Goal: Information Seeking & Learning: Understand process/instructions

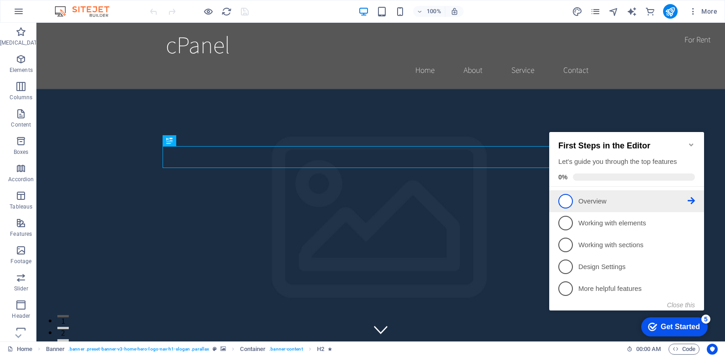
click at [563, 199] on span "1" at bounding box center [565, 201] width 15 height 15
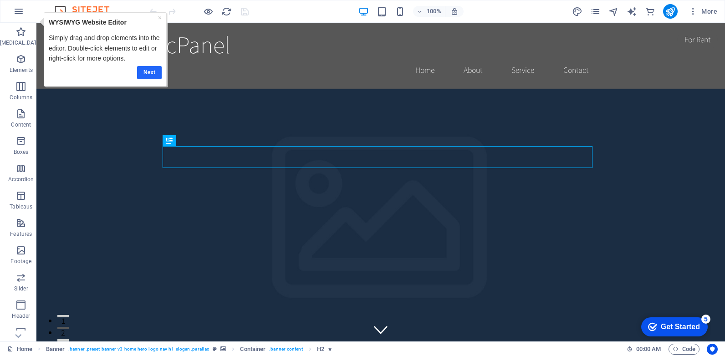
click at [150, 71] on link "Next" at bounding box center [149, 72] width 25 height 13
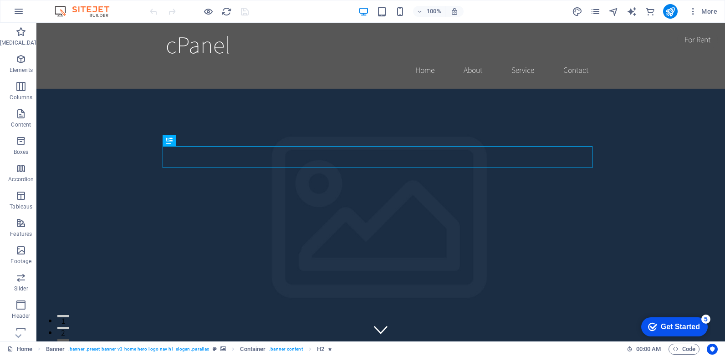
click at [674, 327] on div "Get Started" at bounding box center [680, 327] width 39 height 8
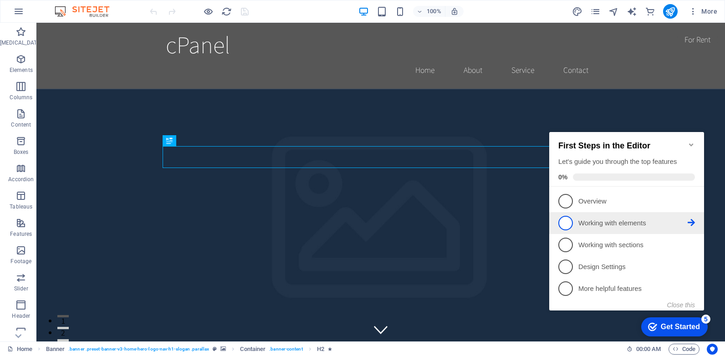
click at [611, 219] on p "Working with elements - incomplete" at bounding box center [632, 224] width 109 height 10
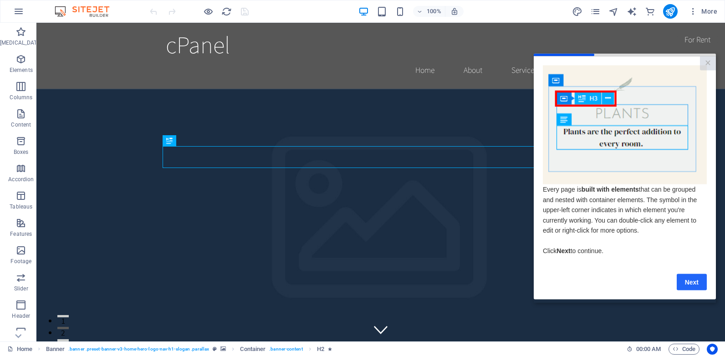
click at [687, 282] on link "Next" at bounding box center [692, 282] width 30 height 16
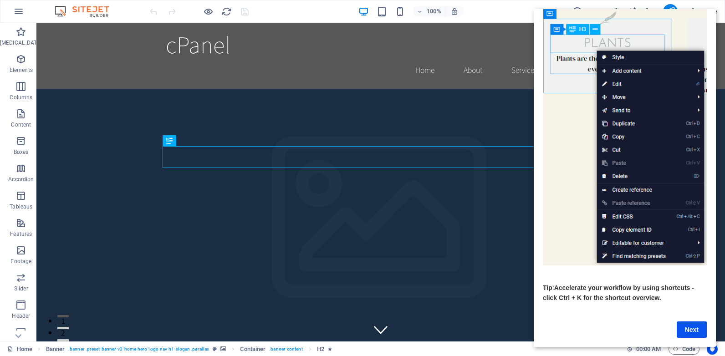
scroll to position [57, 0]
drag, startPoint x: 712, startPoint y: 265, endPoint x: 1216, endPoint y: 316, distance: 507.1
click at [687, 321] on link "Next" at bounding box center [692, 329] width 30 height 16
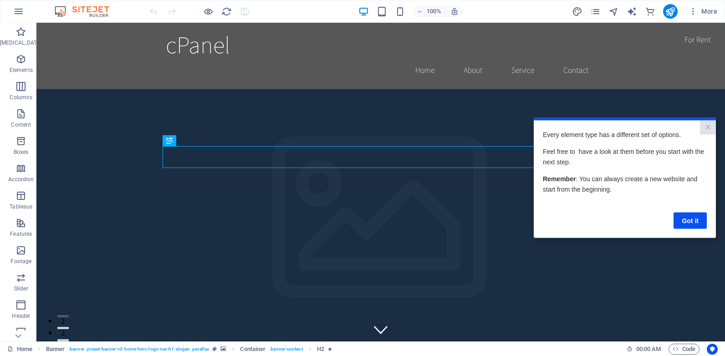
scroll to position [0, 0]
click at [689, 218] on link "Got it" at bounding box center [689, 220] width 33 height 16
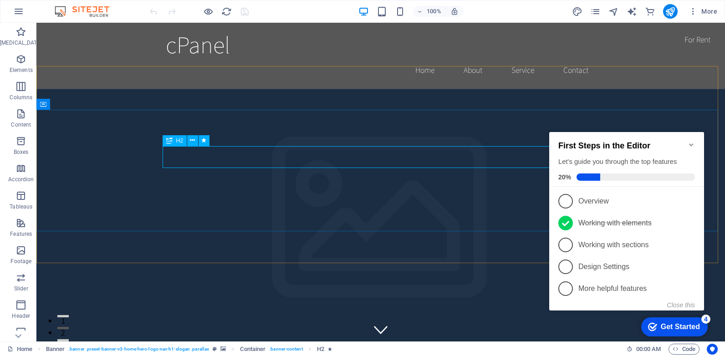
click at [168, 142] on icon at bounding box center [169, 140] width 6 height 11
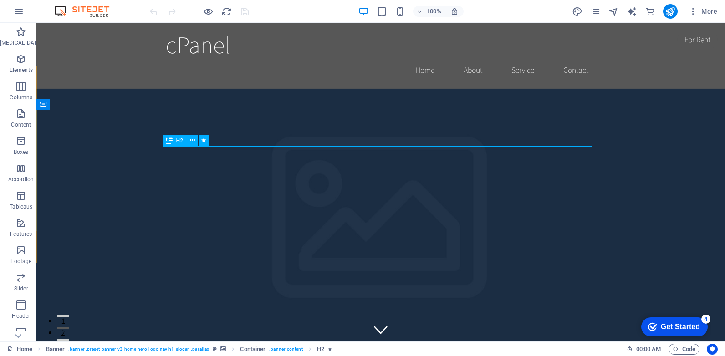
click at [168, 142] on icon at bounding box center [169, 140] width 6 height 11
click at [178, 143] on span "H2" at bounding box center [179, 140] width 7 height 5
click at [192, 142] on icon at bounding box center [192, 141] width 5 height 10
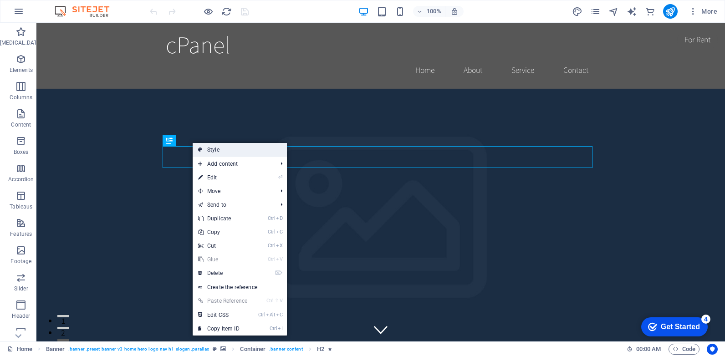
click at [214, 148] on font "Style" at bounding box center [213, 150] width 12 height 6
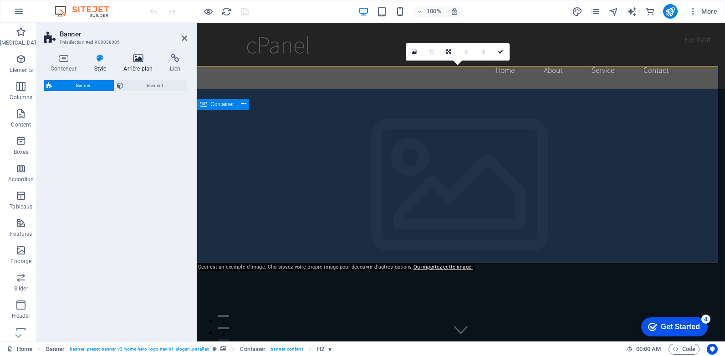
select select "preset-banner-v3-home-hero-logo-nav-h1-slogan"
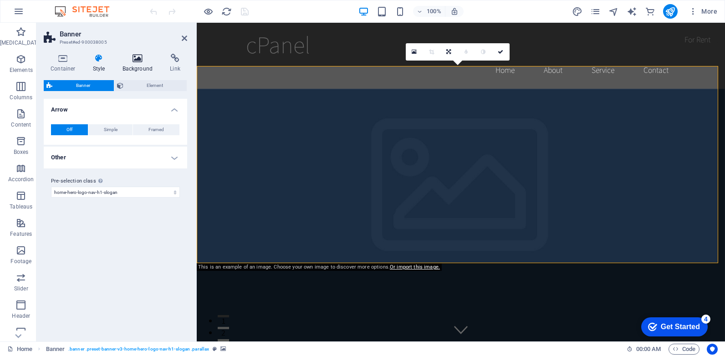
click at [137, 58] on icon at bounding box center [138, 58] width 44 height 9
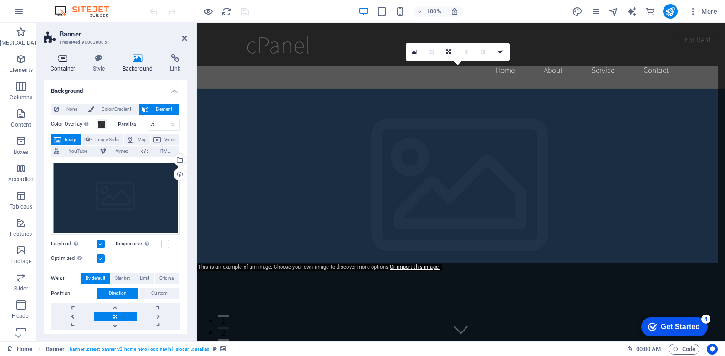
click at [61, 58] on icon at bounding box center [63, 58] width 39 height 9
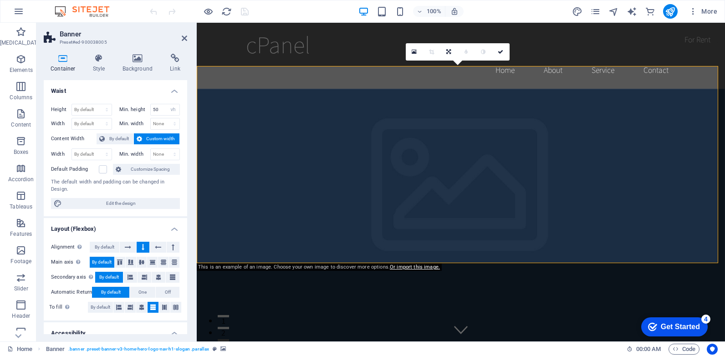
click at [670, 323] on div "Get Started" at bounding box center [680, 327] width 39 height 8
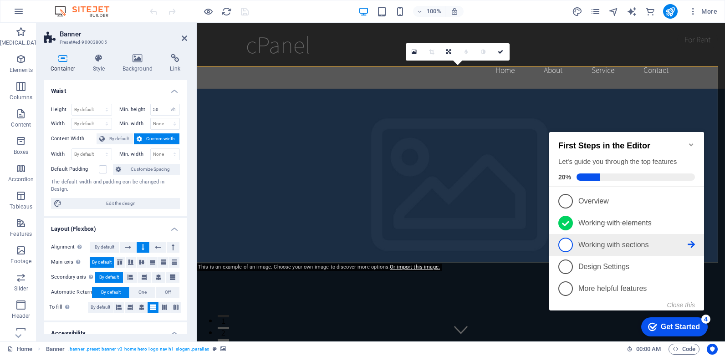
click at [565, 244] on span "3" at bounding box center [565, 245] width 15 height 15
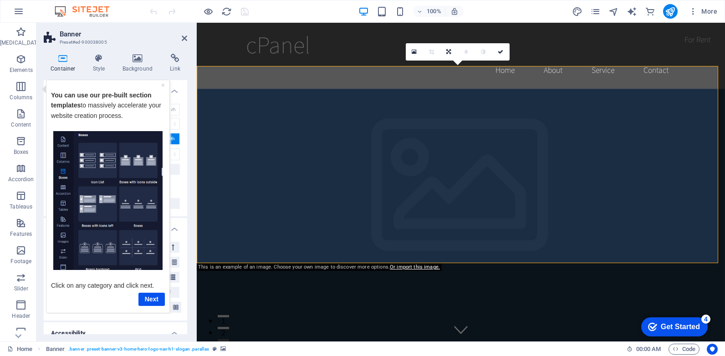
click at [100, 153] on img "Tooltip" at bounding box center [107, 200] width 109 height 139
click at [147, 300] on link "Next" at bounding box center [151, 298] width 26 height 13
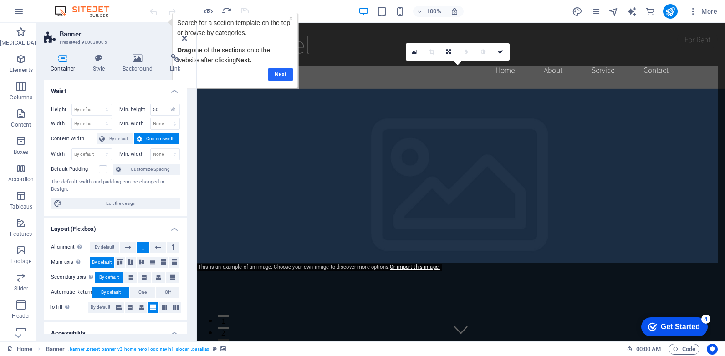
click at [285, 71] on link "Next" at bounding box center [280, 74] width 25 height 13
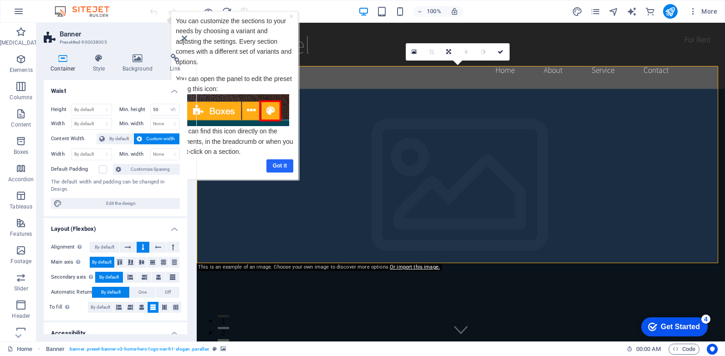
click at [277, 166] on link "Got it" at bounding box center [279, 165] width 27 height 13
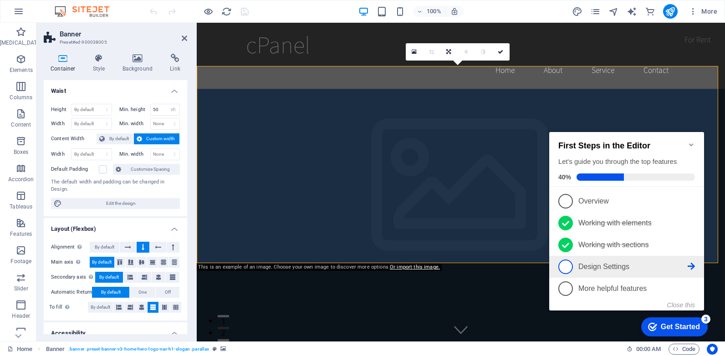
click at [565, 265] on span "4" at bounding box center [565, 267] width 15 height 15
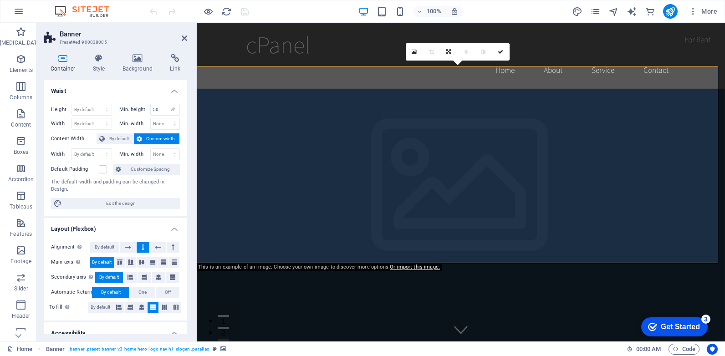
click at [653, 322] on div "Checkmark Get Started 3" at bounding box center [674, 326] width 52 height 9
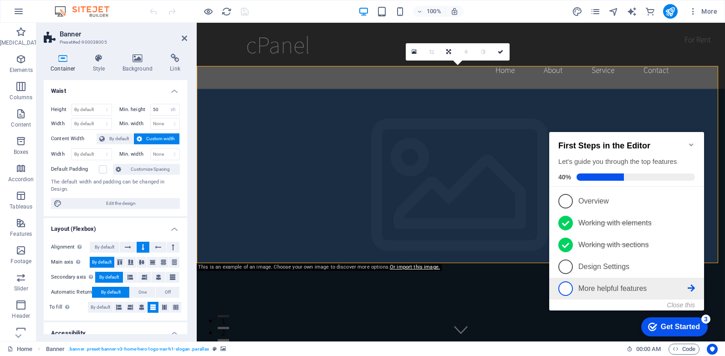
click at [568, 283] on span "5" at bounding box center [565, 288] width 15 height 15
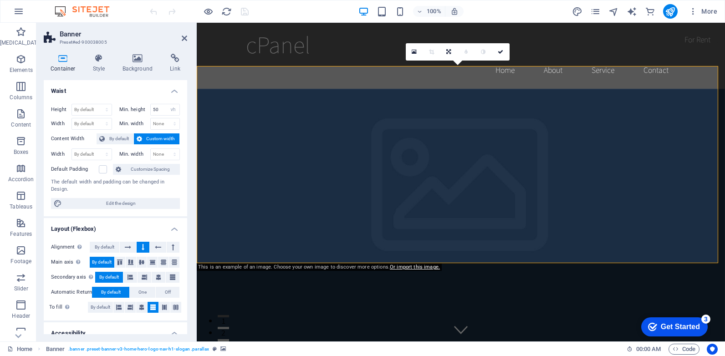
click at [665, 324] on div "Get Started" at bounding box center [680, 327] width 39 height 8
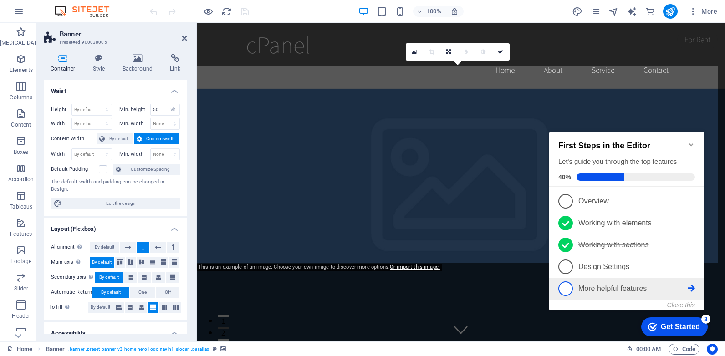
click at [627, 286] on font "More helpful features" at bounding box center [612, 289] width 68 height 8
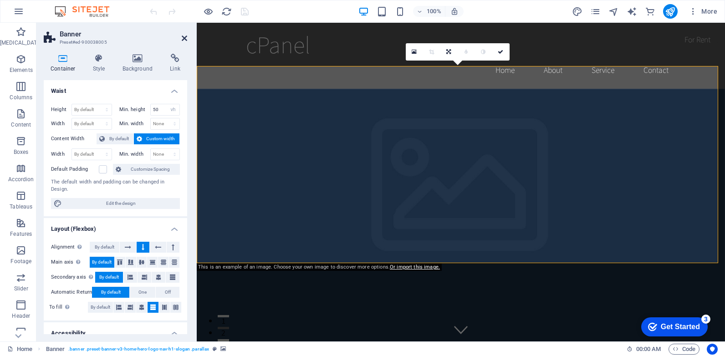
click at [182, 37] on icon at bounding box center [184, 38] width 5 height 7
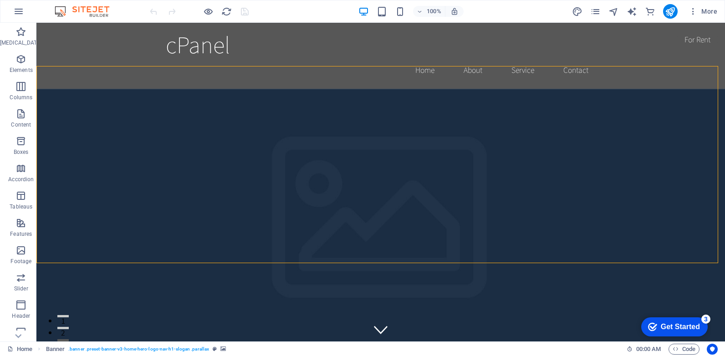
click at [679, 323] on div "Get Started" at bounding box center [680, 327] width 39 height 8
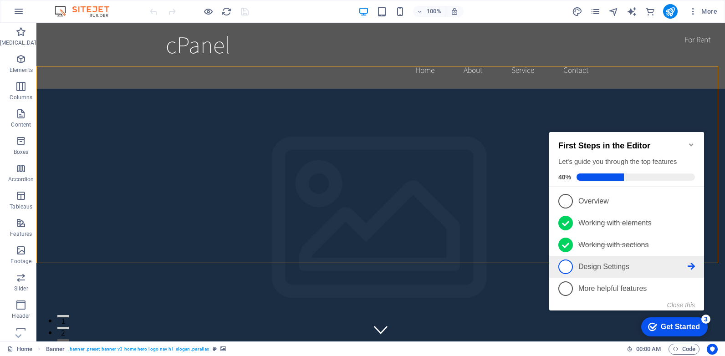
click at [589, 260] on link "4 Design Settings - incomplete" at bounding box center [626, 267] width 137 height 15
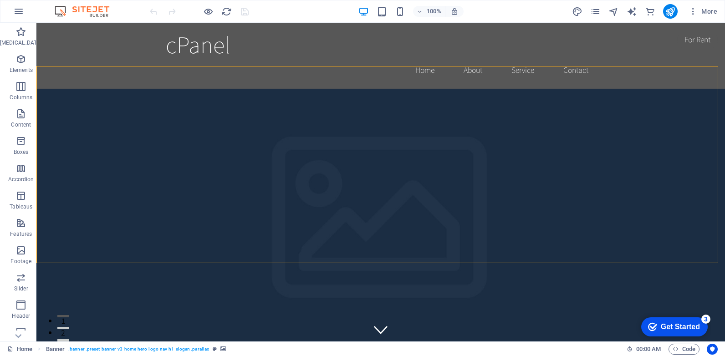
click at [661, 328] on div "Get Started" at bounding box center [680, 327] width 39 height 8
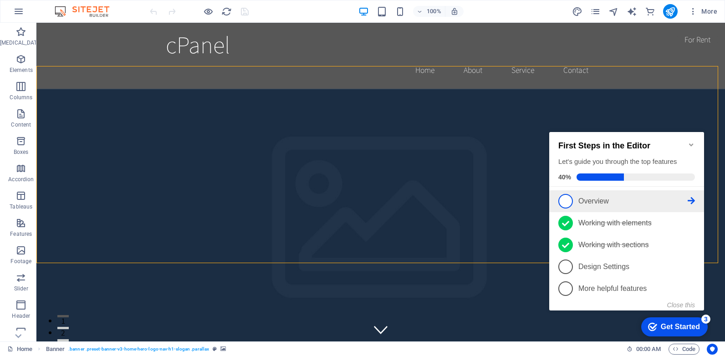
click at [591, 199] on font "Overview" at bounding box center [593, 201] width 31 height 8
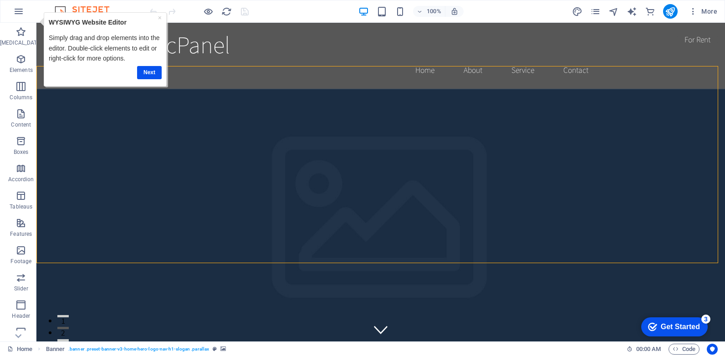
click at [670, 326] on div "Get Started" at bounding box center [680, 327] width 39 height 8
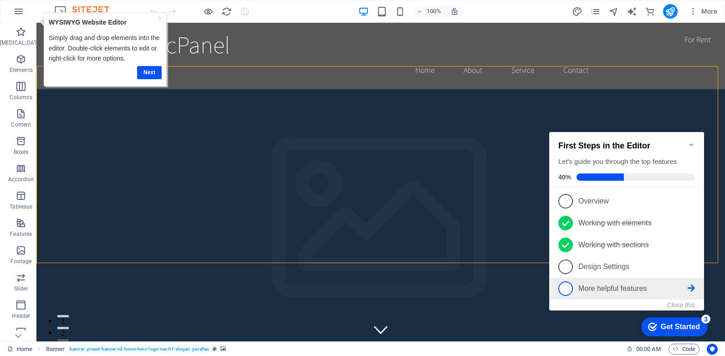
click at [624, 285] on font "More helpful features" at bounding box center [612, 289] width 68 height 8
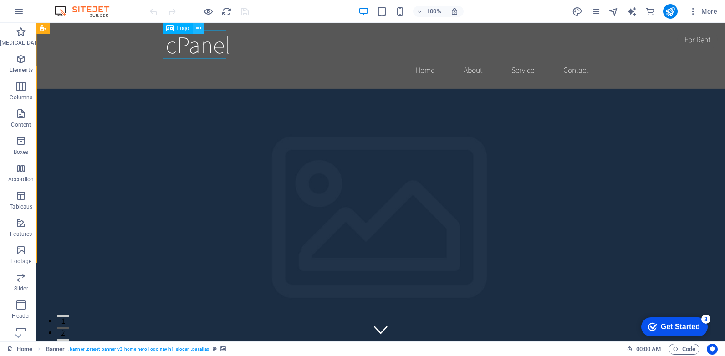
click at [198, 28] on icon at bounding box center [198, 29] width 5 height 10
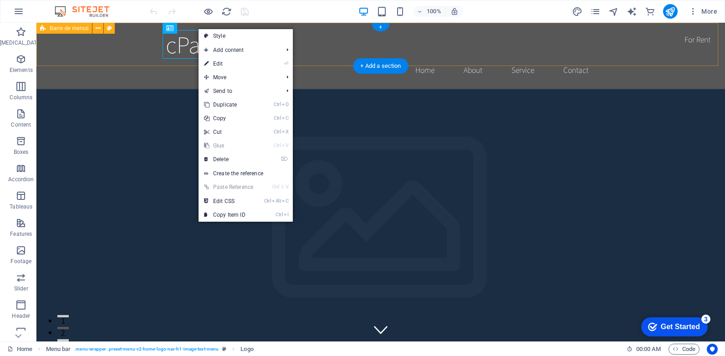
click at [118, 44] on div "cPanel Home About Service Contact" at bounding box center [380, 56] width 688 height 66
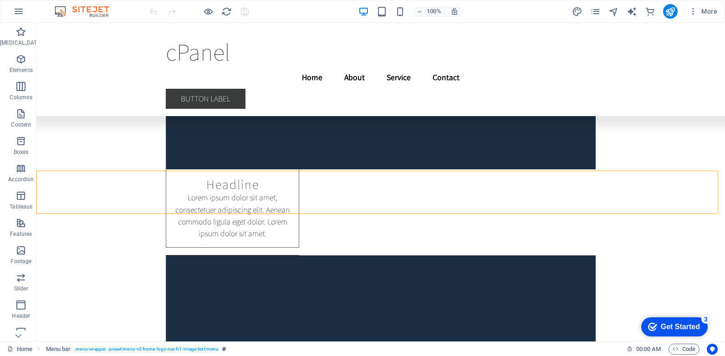
scroll to position [11802, 0]
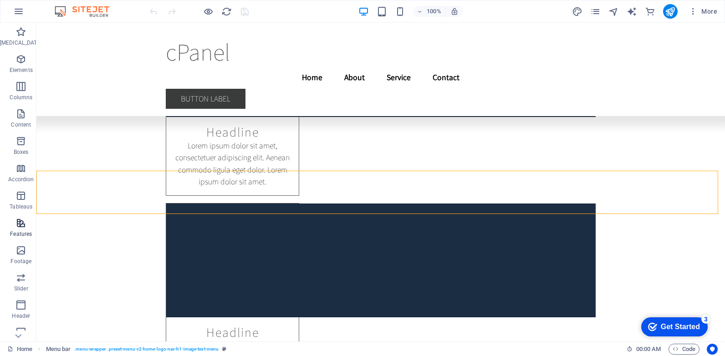
click at [15, 224] on icon "button" at bounding box center [20, 223] width 11 height 11
click at [12, 225] on span "Features" at bounding box center [21, 229] width 42 height 22
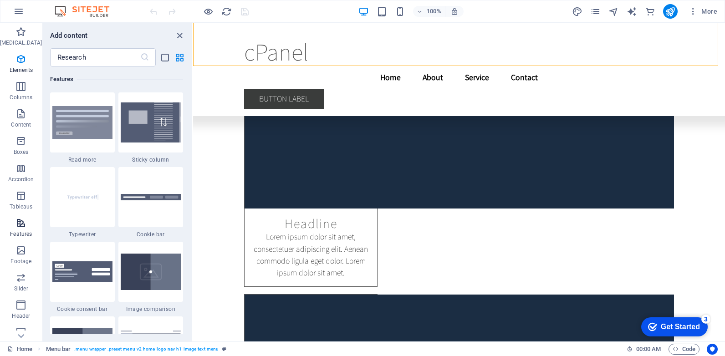
scroll to position [3549, 0]
click at [191, 203] on div "[MEDICAL_DATA] 1 Star Main title 1 Star Container Elements 1 Star Main title 1 …" at bounding box center [117, 200] width 149 height 268
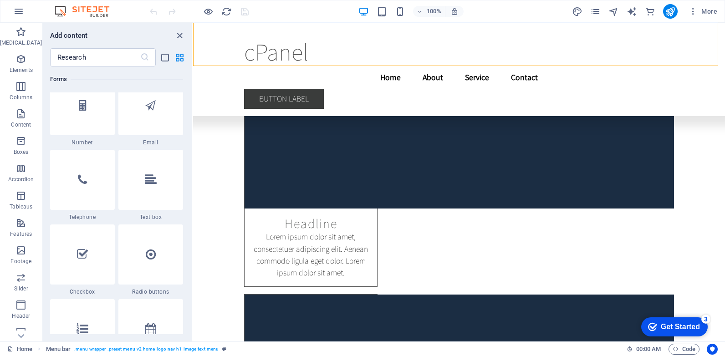
scroll to position [6792, 0]
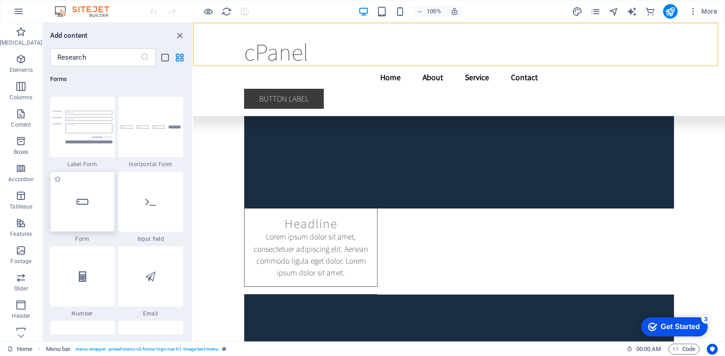
drag, startPoint x: 83, startPoint y: 218, endPoint x: 382, endPoint y: 178, distance: 302.2
click at [83, 218] on div at bounding box center [82, 202] width 65 height 60
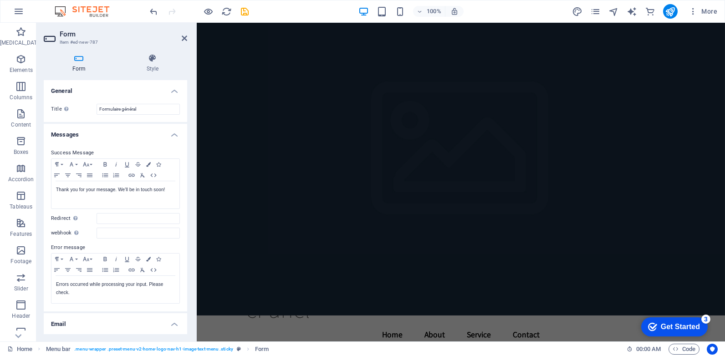
scroll to position [0, 0]
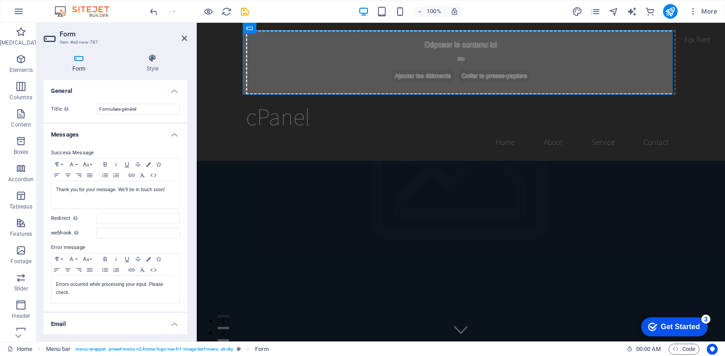
drag, startPoint x: 722, startPoint y: 290, endPoint x: 921, endPoint y: 45, distance: 315.6
click at [342, 99] on icon at bounding box center [343, 100] width 5 height 10
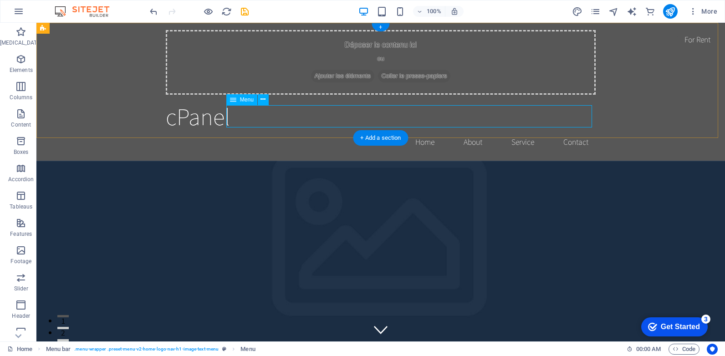
click at [573, 131] on nav "Home About Service Contact" at bounding box center [381, 142] width 430 height 23
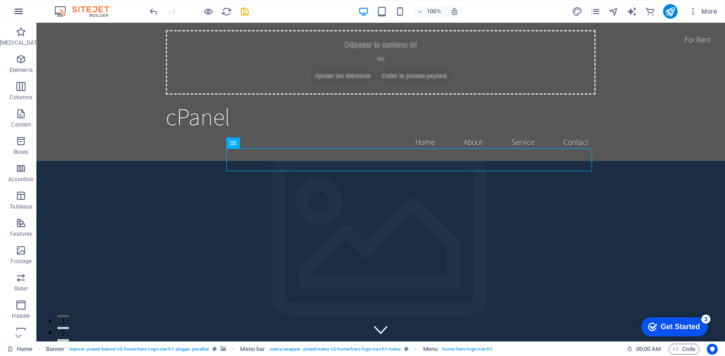
click at [17, 11] on icon "button" at bounding box center [18, 11] width 11 height 11
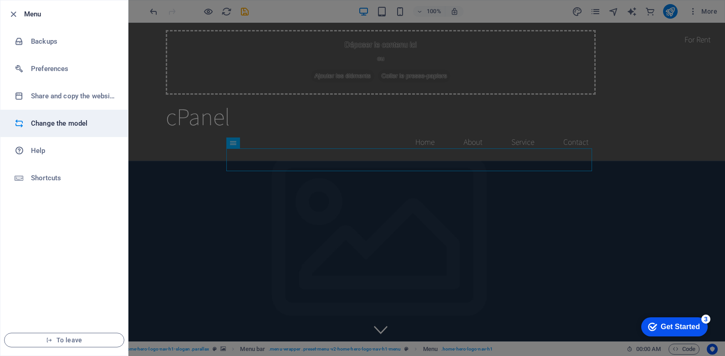
click at [57, 122] on h6 "Change the model" at bounding box center [73, 123] width 84 height 11
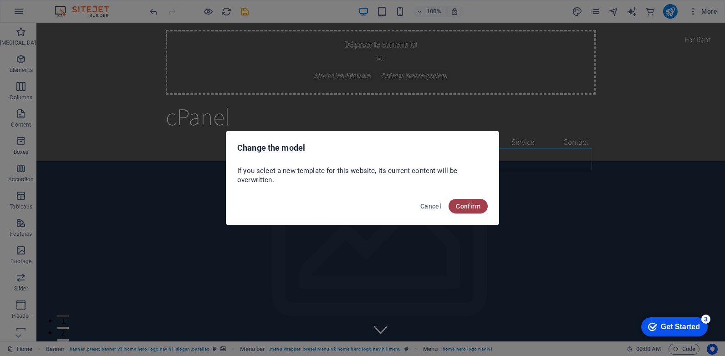
click at [472, 204] on span "Confirm" at bounding box center [468, 206] width 25 height 7
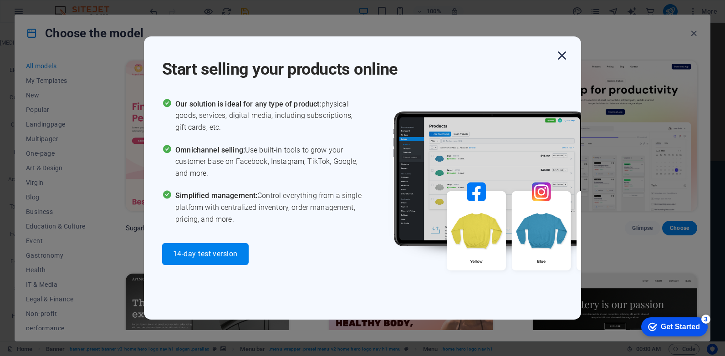
click at [562, 51] on icon "button" at bounding box center [562, 55] width 16 height 16
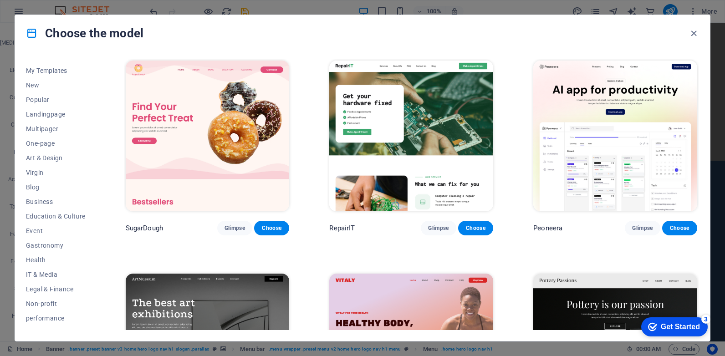
scroll to position [9, 0]
click at [49, 128] on span "Multipager" at bounding box center [56, 129] width 60 height 7
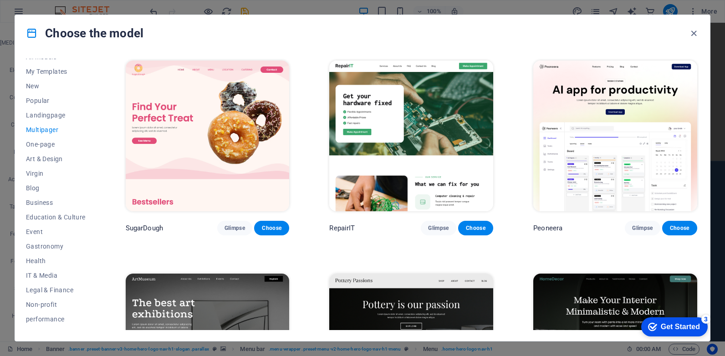
click at [33, 127] on span "Multipager" at bounding box center [56, 129] width 60 height 7
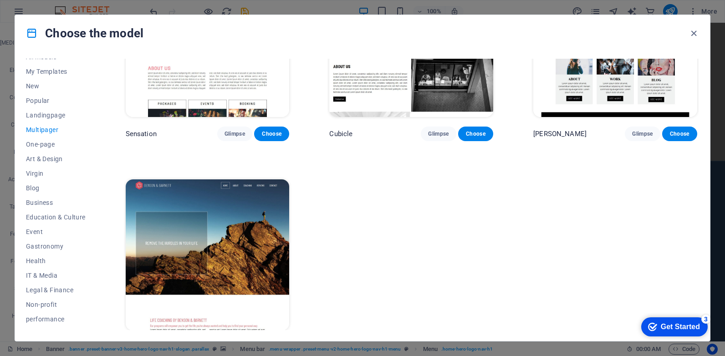
scroll to position [0, 0]
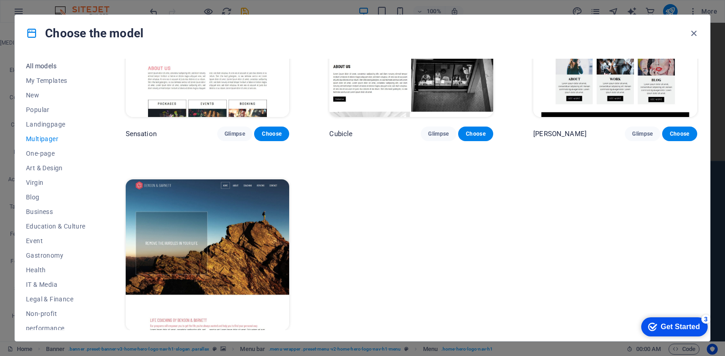
click at [57, 64] on span "All models" at bounding box center [56, 65] width 60 height 7
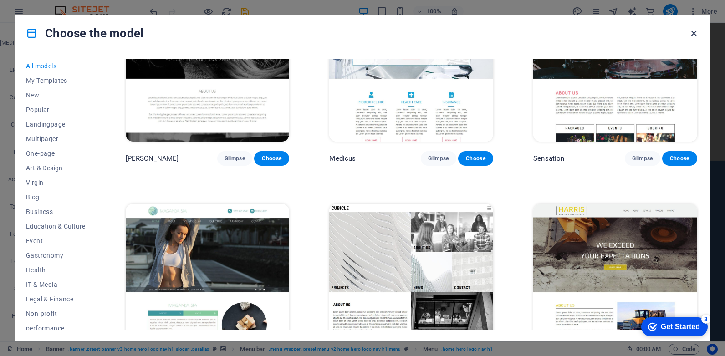
click at [695, 33] on icon "button" at bounding box center [693, 33] width 10 height 10
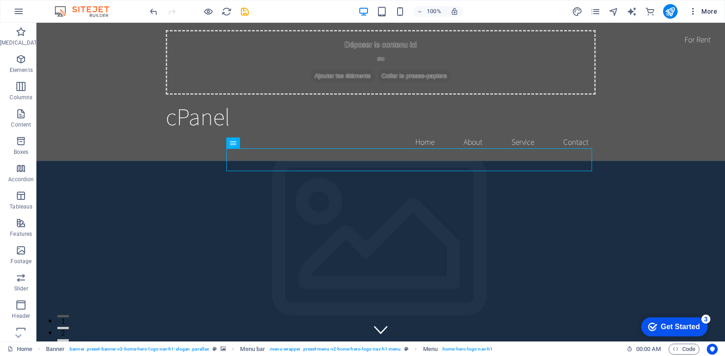
click at [707, 9] on font "More" at bounding box center [709, 11] width 16 height 7
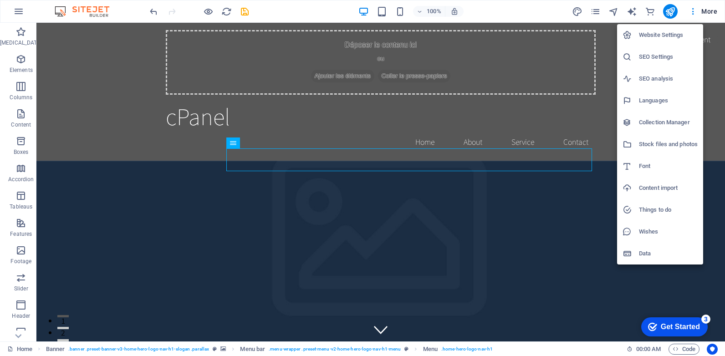
click at [692, 10] on div at bounding box center [362, 178] width 725 height 356
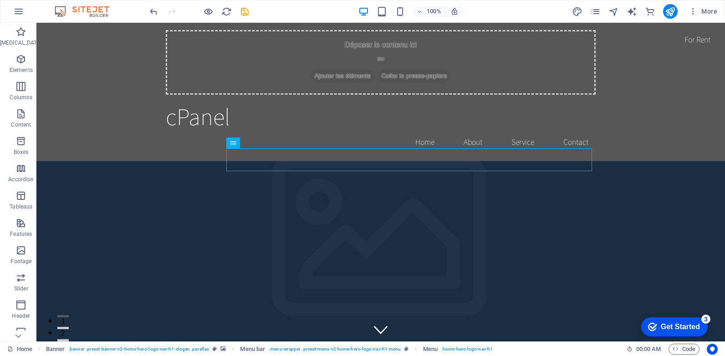
click at [692, 10] on icon "button" at bounding box center [692, 11] width 9 height 9
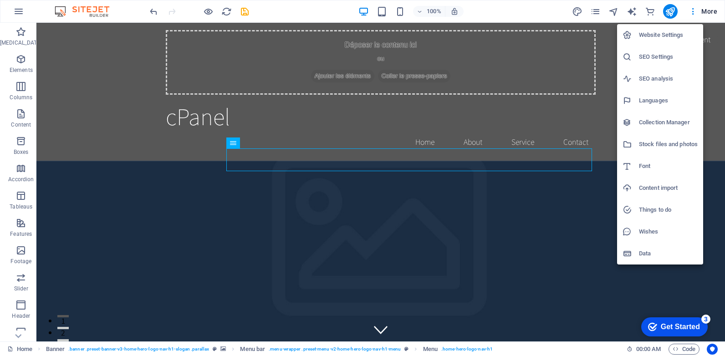
click at [17, 10] on div at bounding box center [362, 178] width 725 height 356
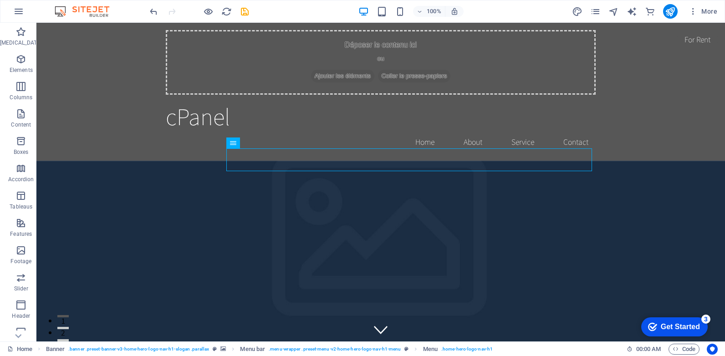
click at [17, 10] on icon "button" at bounding box center [18, 11] width 11 height 11
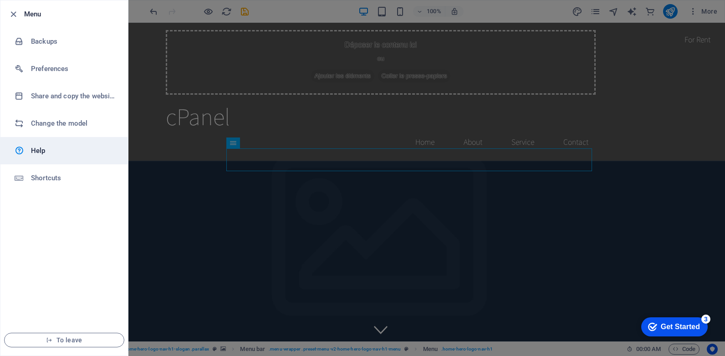
click at [41, 148] on h6 "Help" at bounding box center [73, 150] width 84 height 11
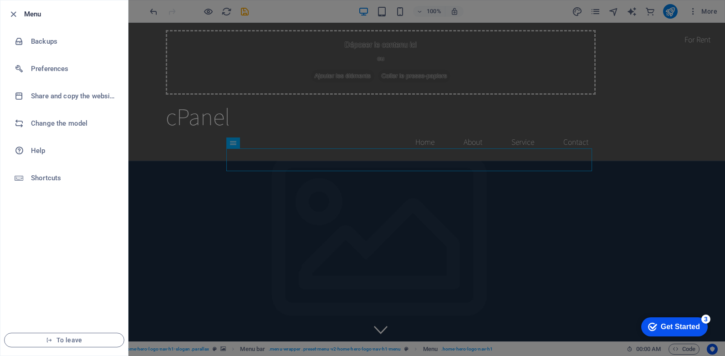
click at [159, 24] on div at bounding box center [362, 178] width 725 height 356
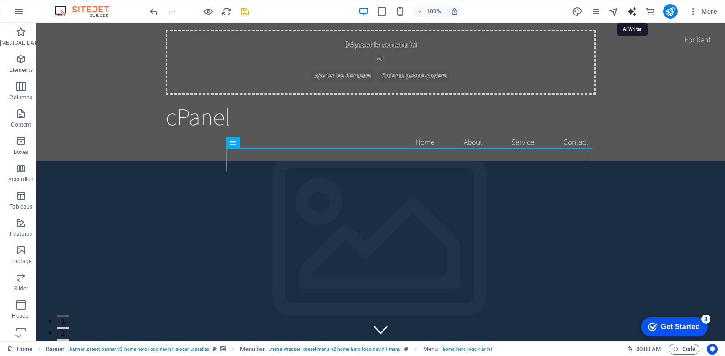
click at [630, 8] on icon "text_generator" at bounding box center [631, 11] width 10 height 10
select select "English"
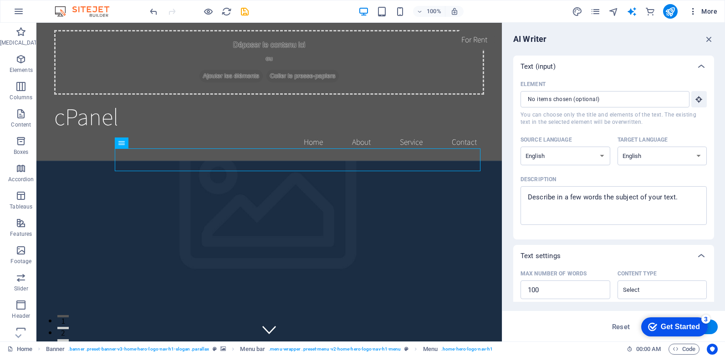
click at [710, 8] on font "More" at bounding box center [709, 11] width 16 height 7
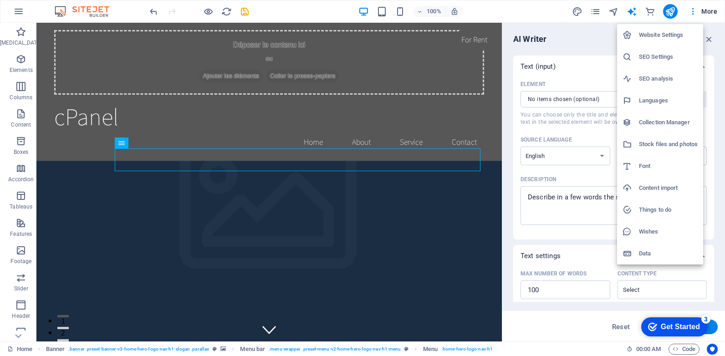
click at [89, 8] on div at bounding box center [362, 178] width 725 height 356
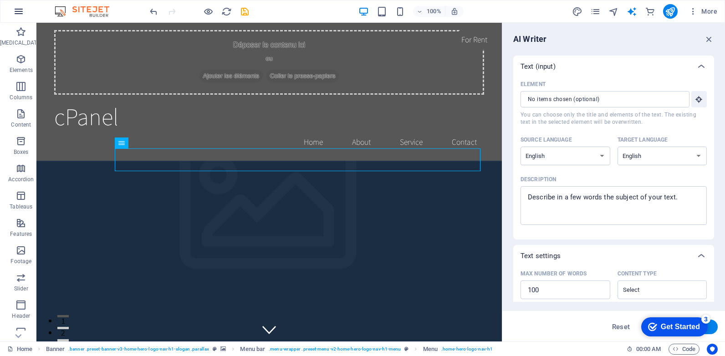
click at [17, 7] on icon "button" at bounding box center [18, 11] width 11 height 11
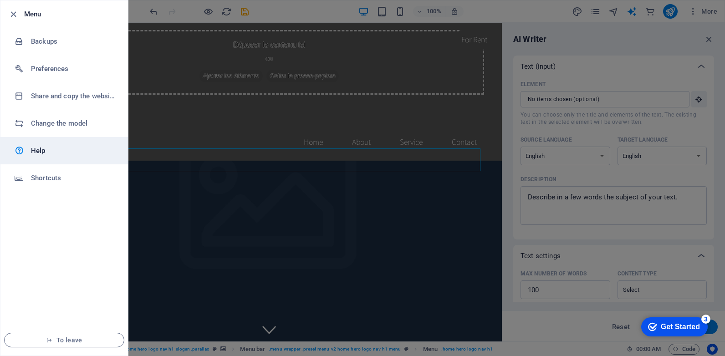
click at [34, 148] on h6 "Help" at bounding box center [73, 150] width 84 height 11
